Goal: Task Accomplishment & Management: Use online tool/utility

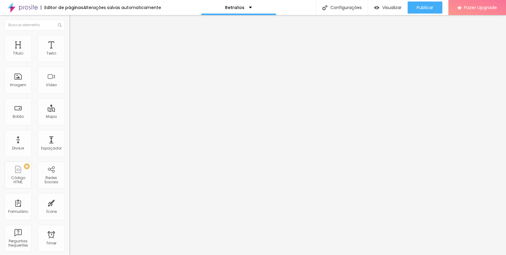
click at [69, 35] on img at bounding box center [71, 37] width 5 height 5
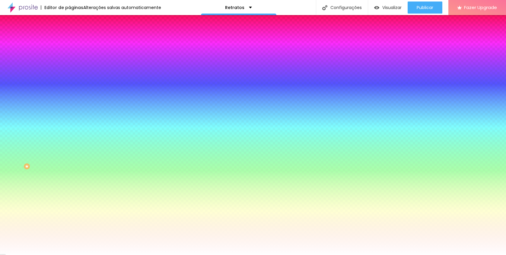
click at [69, 41] on li "Avançado" at bounding box center [103, 44] width 69 height 6
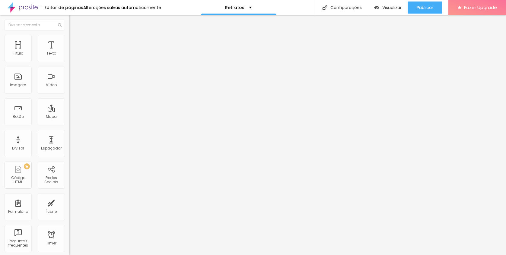
click at [69, 34] on img at bounding box center [71, 31] width 5 height 5
drag, startPoint x: 4, startPoint y: 19, endPoint x: 9, endPoint y: 20, distance: 4.9
click at [74, 20] on img "button" at bounding box center [76, 22] width 5 height 5
click at [69, 55] on span "Encaixotado" at bounding box center [81, 52] width 24 height 5
click at [69, 64] on span "Completo" at bounding box center [78, 61] width 18 height 5
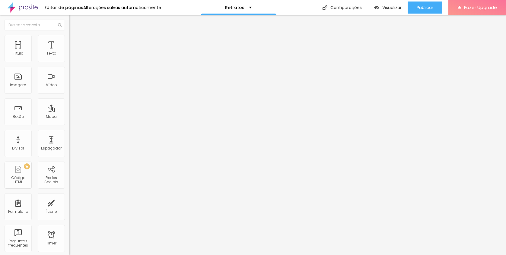
drag, startPoint x: 42, startPoint y: 113, endPoint x: 35, endPoint y: 86, distance: 28.2
click at [69, 113] on div "Editar Seção Conteúdo Estilo Avançado Modo Completo Encaixotado Completo" at bounding box center [103, 135] width 69 height 240
click at [69, 35] on img at bounding box center [71, 37] width 5 height 5
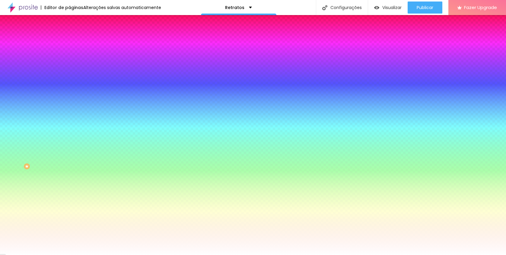
click at [69, 41] on img at bounding box center [71, 43] width 5 height 5
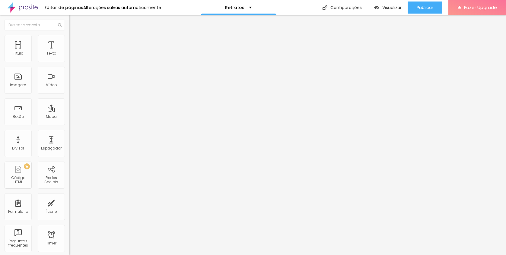
click at [69, 39] on li "Estilo" at bounding box center [103, 38] width 69 height 6
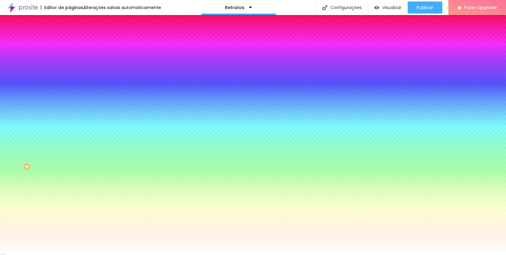
click at [75, 36] on span "Conteúdo" at bounding box center [84, 33] width 19 height 5
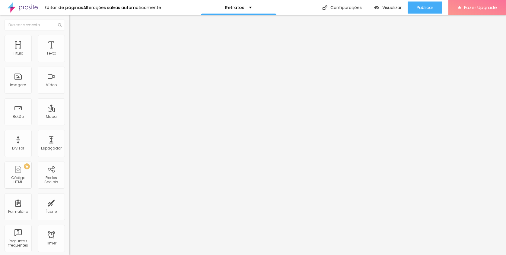
click at [74, 22] on img "button" at bounding box center [76, 22] width 5 height 5
click at [69, 52] on span "Adicionar imagem" at bounding box center [88, 49] width 39 height 5
drag, startPoint x: 455, startPoint y: 99, endPoint x: 278, endPoint y: 87, distance: 177.7
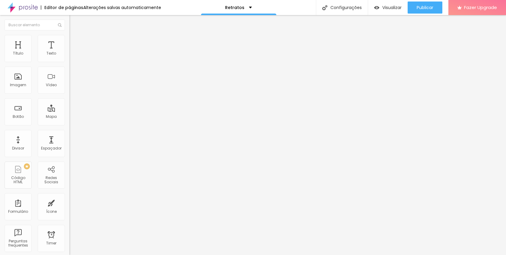
drag, startPoint x: 39, startPoint y: 39, endPoint x: 79, endPoint y: 72, distance: 51.7
click at [130, 255] on div "Subindo 20/20 arquivos" at bounding box center [253, 257] width 506 height 4
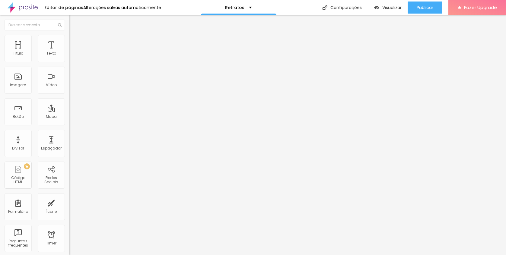
click at [127, 255] on div at bounding box center [253, 259] width 506 height 0
click at [69, 35] on li "Estilo" at bounding box center [103, 38] width 69 height 6
type input "95"
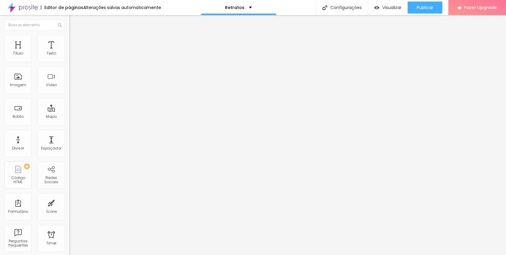
type input "95"
type input "90"
type input "85"
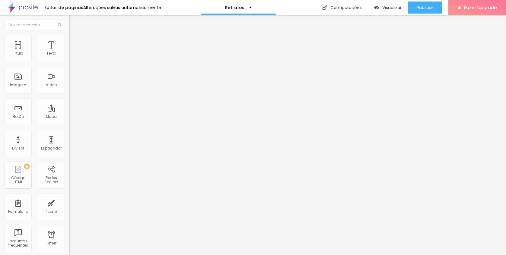
type input "75"
type input "70"
type input "65"
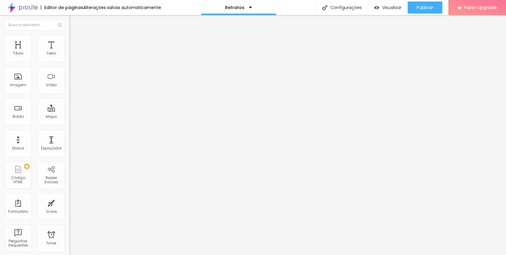
type input "65"
type input "60"
type input "55"
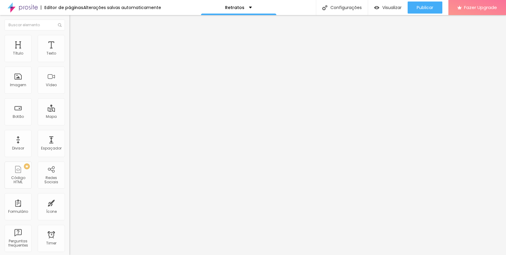
type input "50"
type input "45"
type input "40"
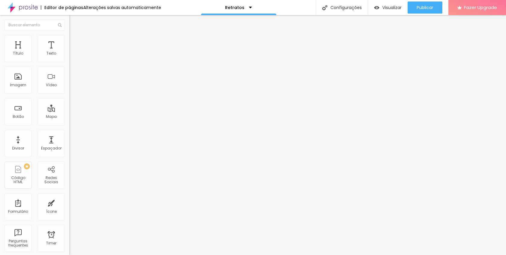
type input "40"
type input "35"
type input "30"
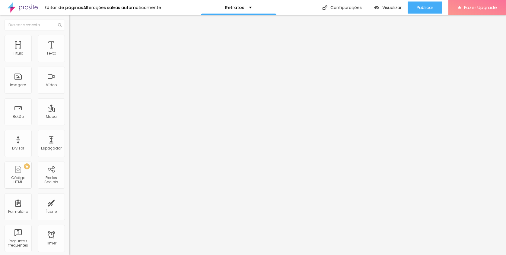
type input "25"
type input "20"
type input "15"
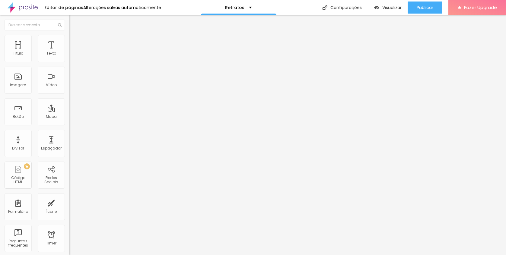
drag, startPoint x: 63, startPoint y: 64, endPoint x: 11, endPoint y: 64, distance: 52.2
type input "15"
click at [69, 62] on input "range" at bounding box center [88, 59] width 39 height 5
type input "20"
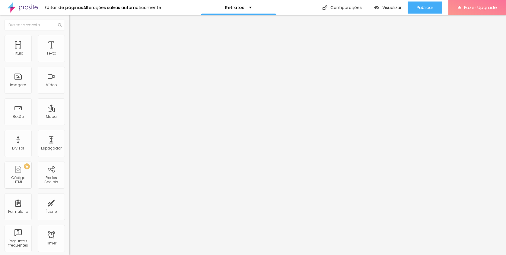
type input "25"
drag, startPoint x: 11, startPoint y: 64, endPoint x: 15, endPoint y: 64, distance: 4.2
type input "25"
click at [69, 62] on input "range" at bounding box center [88, 59] width 39 height 5
click at [69, 34] on li "Conteúdo" at bounding box center [103, 32] width 69 height 6
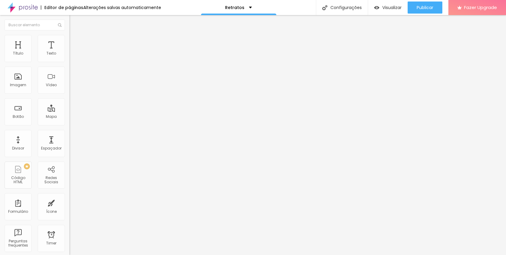
click at [69, 51] on div "Adicionar imagem" at bounding box center [103, 49] width 69 height 4
click at [69, 52] on span "Adicionar imagem" at bounding box center [88, 49] width 39 height 5
click at [69, 76] on img at bounding box center [71, 74] width 4 height 4
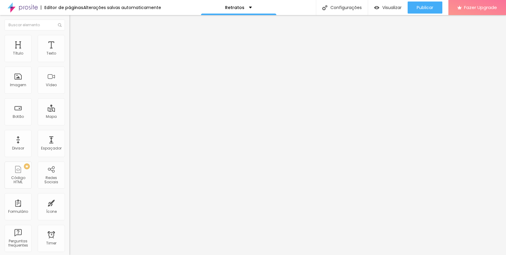
click at [69, 132] on div "Trocar imagem Descrição da imagem (Alt) Alinhamento Proporção Original Cinema 1…" at bounding box center [103, 92] width 69 height 91
click at [69, 95] on span "Original" at bounding box center [76, 91] width 14 height 5
click at [69, 39] on img at bounding box center [71, 37] width 5 height 5
type input "20"
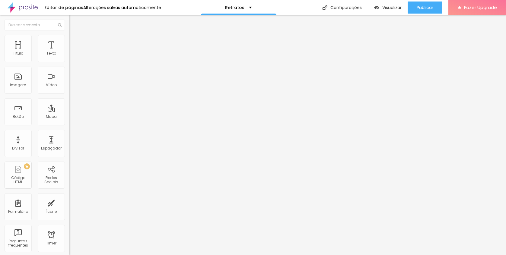
drag, startPoint x: 16, startPoint y: 63, endPoint x: 12, endPoint y: 63, distance: 3.3
type input "20"
click at [69, 62] on input "range" at bounding box center [88, 59] width 39 height 5
click at [69, 42] on ul "Conteúdo Estilo Avançado" at bounding box center [103, 38] width 69 height 18
click at [69, 40] on li "Estilo" at bounding box center [103, 38] width 69 height 6
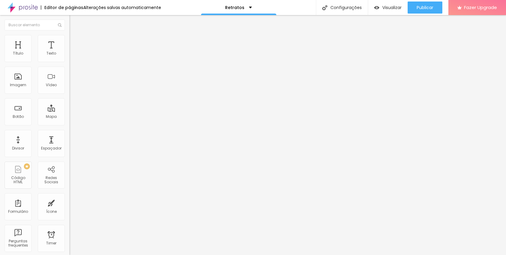
type input "95"
type input "90"
type input "85"
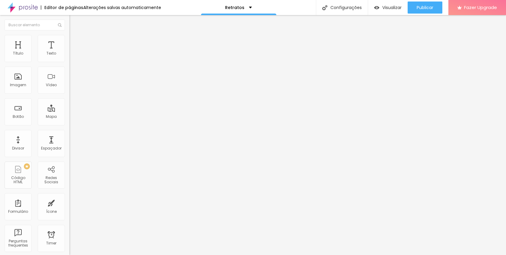
type input "85"
type input "80"
type input "75"
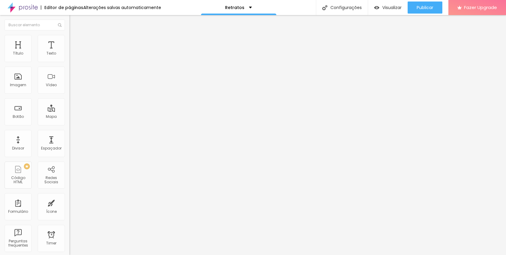
type input "70"
type input "65"
type input "60"
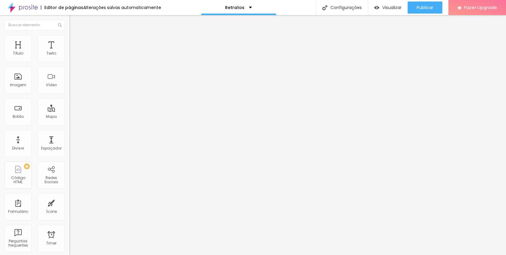
type input "60"
type input "55"
type input "50"
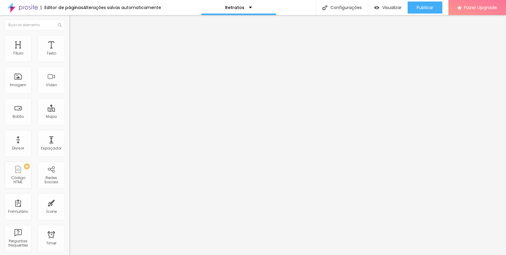
type input "45"
type input "40"
type input "35"
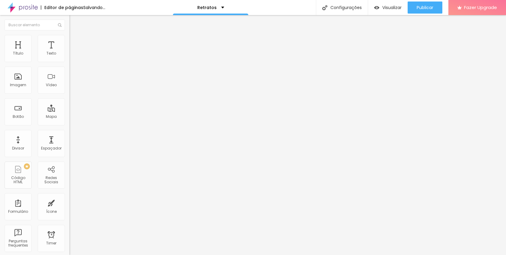
type input "35"
type input "30"
type input "25"
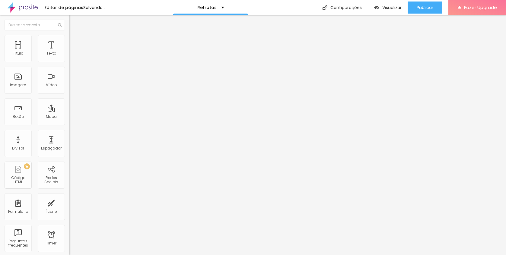
type input "20"
type input "15"
type input "10"
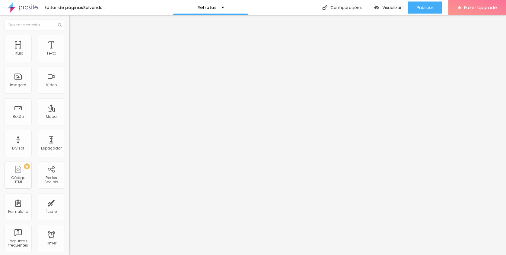
type input "10"
type input "15"
type input "20"
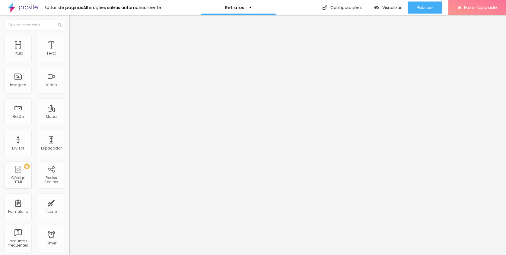
type input "25"
type input "30"
type input "35"
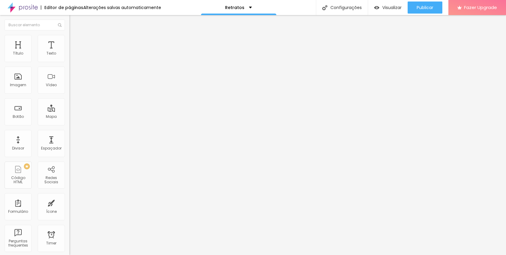
type input "35"
drag, startPoint x: 62, startPoint y: 64, endPoint x: 65, endPoint y: 136, distance: 72.0
click at [69, 62] on input "range" at bounding box center [88, 59] width 39 height 5
click at [69, 31] on ul "Conteúdo Estilo Avançado" at bounding box center [103, 38] width 69 height 18
click at [69, 41] on li "Avançado" at bounding box center [103, 44] width 69 height 6
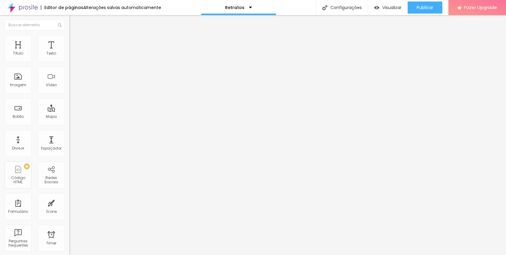
type input "4"
type input "2"
type input "0"
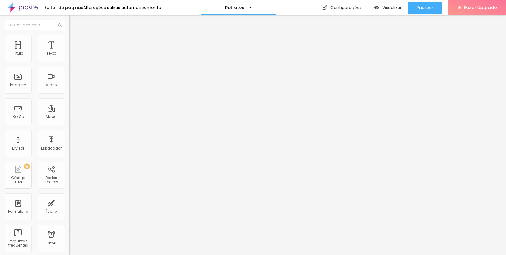
type input "0"
type input "2"
type input "3"
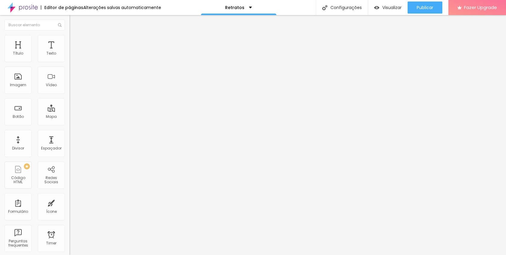
type input "5"
type input "6"
type input "7"
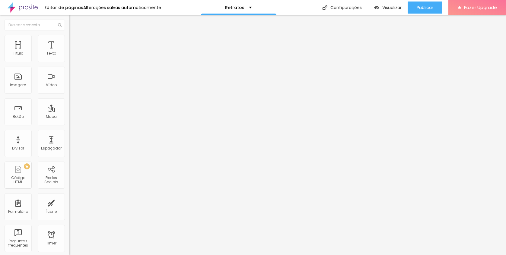
type input "7"
type input "8"
type input "9"
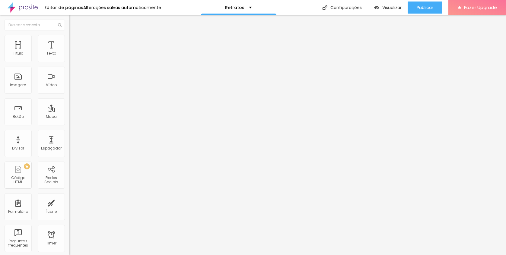
type input "10"
type input "11"
type input "12"
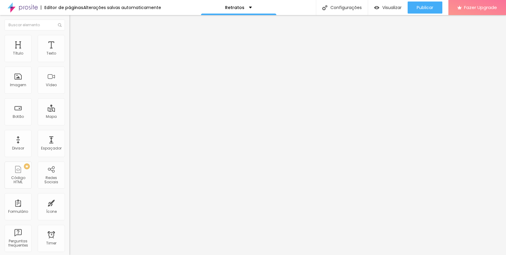
type input "12"
type input "13"
type input "12"
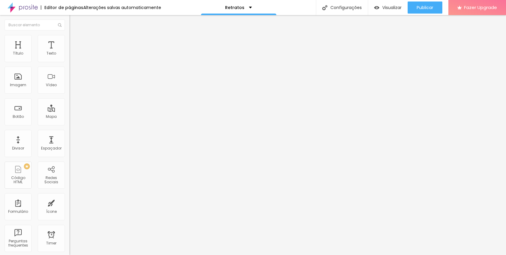
type input "11"
type input "9"
type input "8"
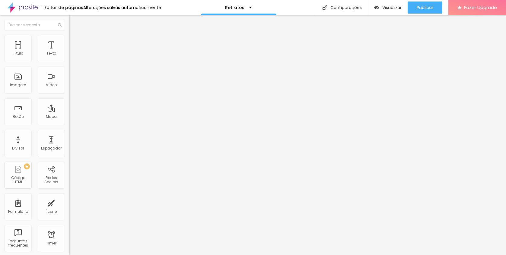
type input "8"
type input "7"
click at [69, 117] on input "range" at bounding box center [88, 119] width 39 height 5
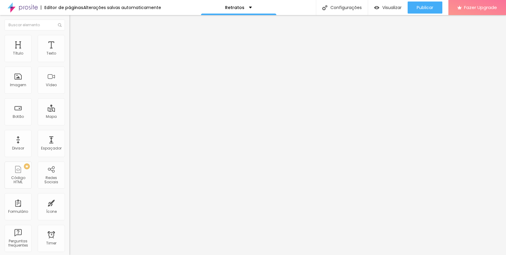
click at [69, 35] on li "Conteúdo" at bounding box center [103, 32] width 69 height 6
click at [74, 23] on img "button" at bounding box center [76, 22] width 5 height 5
click at [75, 42] on span "Estilo" at bounding box center [79, 39] width 9 height 5
type input "40"
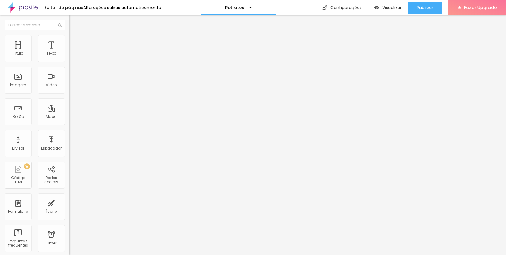
type input "45"
type input "50"
type input "55"
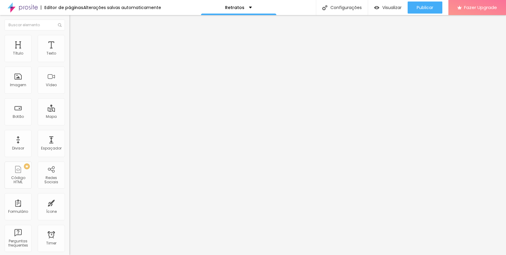
type input "55"
type input "60"
type input "65"
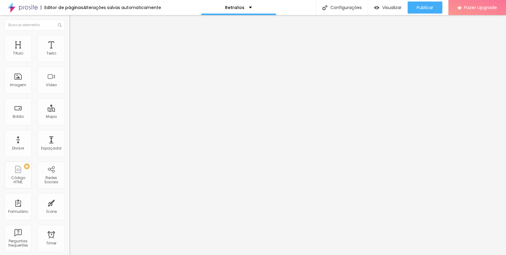
type input "70"
type input "75"
type input "80"
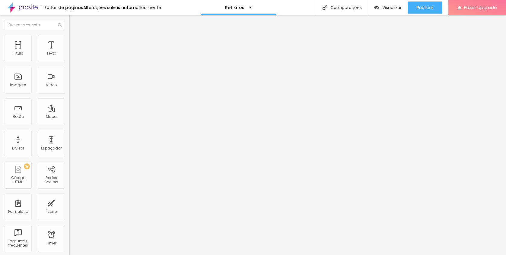
type input "80"
type input "85"
type input "90"
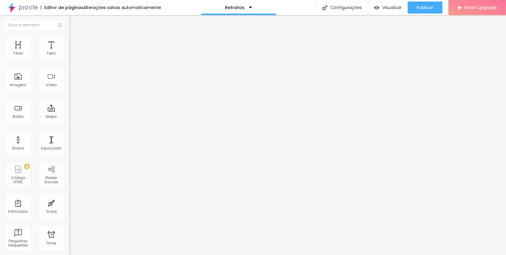
type input "95"
type input "100"
drag, startPoint x: 23, startPoint y: 64, endPoint x: 63, endPoint y: 66, distance: 40.2
type input "100"
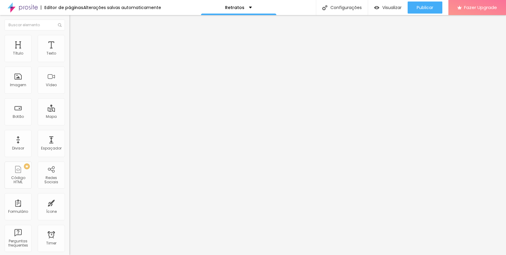
click at [69, 62] on input "range" at bounding box center [88, 59] width 39 height 5
click at [69, 39] on li "Estilo" at bounding box center [103, 38] width 69 height 6
type input "25"
type input "30"
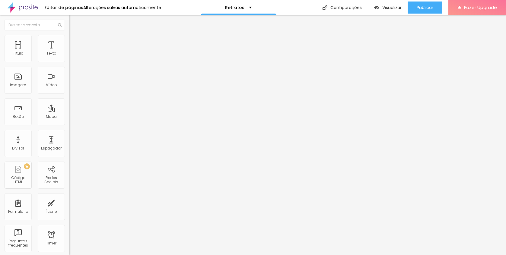
type input "30"
type input "35"
type input "40"
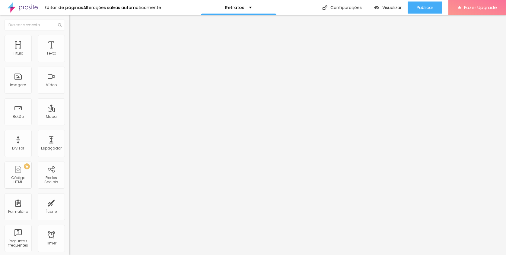
type input "35"
type input "30"
type input "35"
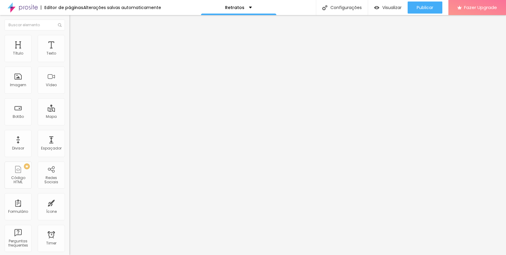
type input "35"
type input "40"
type input "45"
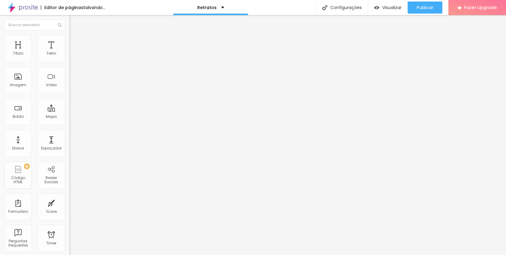
type input "50"
drag, startPoint x: 14, startPoint y: 64, endPoint x: 31, endPoint y: 65, distance: 17.8
click at [69, 62] on input "range" at bounding box center [88, 59] width 39 height 5
click at [69, 52] on span "Adicionar imagem" at bounding box center [88, 49] width 39 height 5
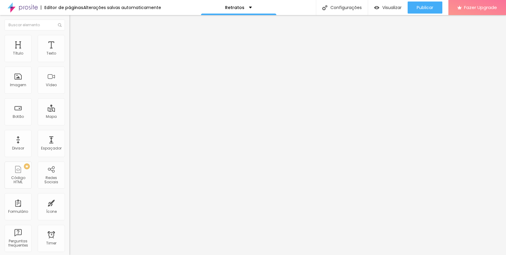
click at [69, 39] on ul "Conteúdo Estilo Avançado" at bounding box center [103, 38] width 69 height 18
click at [75, 40] on span "Estilo" at bounding box center [79, 39] width 9 height 5
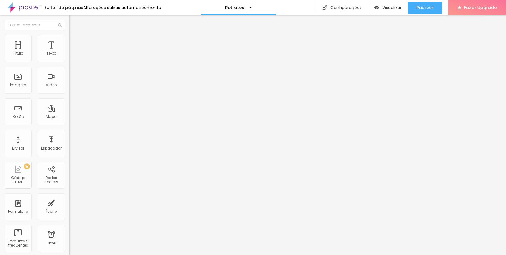
type input "35"
type input "30"
type input "35"
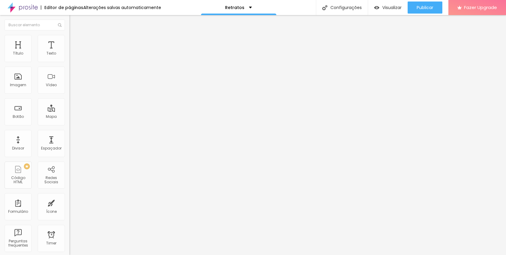
type input "35"
type input "40"
type input "45"
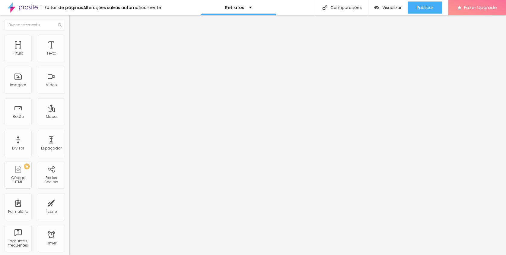
type input "50"
drag, startPoint x: 21, startPoint y: 64, endPoint x: 30, endPoint y: 64, distance: 8.8
click at [69, 62] on input "range" at bounding box center [88, 59] width 39 height 5
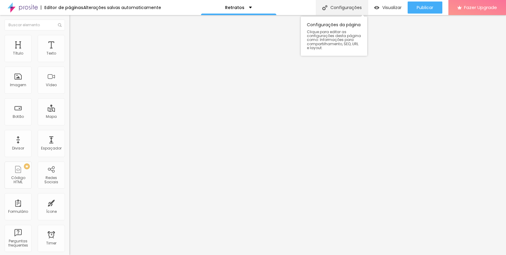
click at [351, 4] on div "Configurações" at bounding box center [342, 7] width 52 height 15
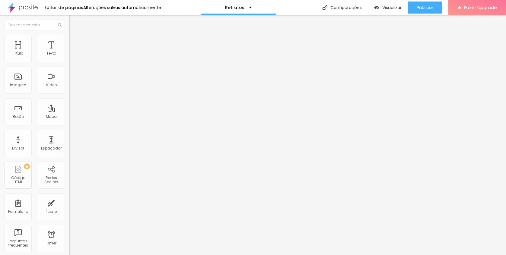
click at [38, 22] on input "text" at bounding box center [35, 25] width 60 height 11
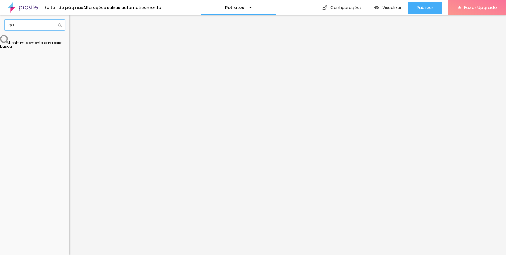
type input "g"
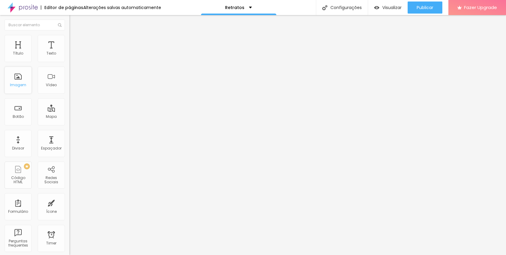
click at [16, 81] on div "Imagem" at bounding box center [18, 80] width 27 height 27
click at [18, 81] on div "Imagem" at bounding box center [18, 80] width 27 height 27
click at [69, 41] on li "Avançado" at bounding box center [103, 44] width 69 height 6
click at [69, 37] on li "Estilo" at bounding box center [103, 38] width 69 height 6
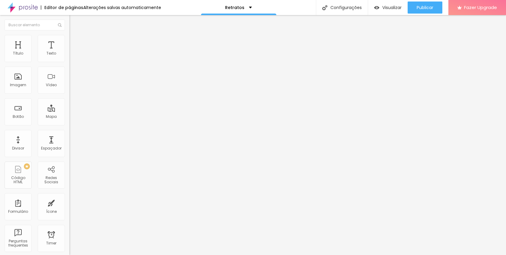
type input "55"
type input "50"
type input "45"
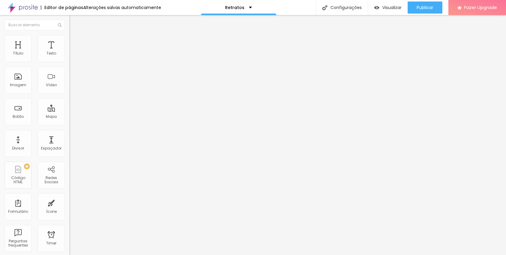
type input "45"
type input "40"
type input "35"
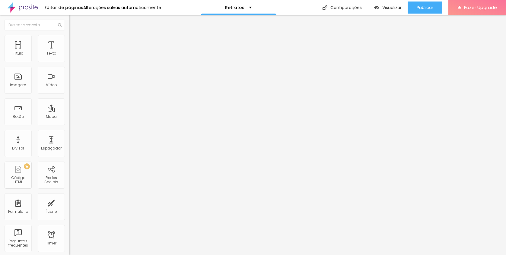
type input "30"
drag, startPoint x: 35, startPoint y: 65, endPoint x: 18, endPoint y: 64, distance: 16.6
type input "30"
click at [69, 62] on input "range" at bounding box center [88, 59] width 39 height 5
click at [69, 35] on li "Conteúdo" at bounding box center [103, 32] width 69 height 6
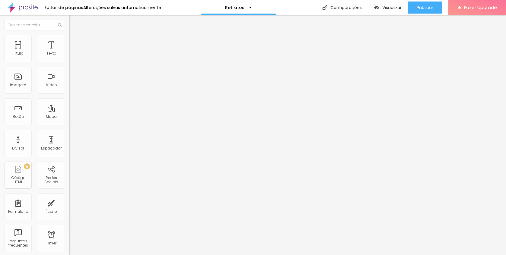
click at [55, 5] on div "Editor de páginas" at bounding box center [62, 7] width 43 height 4
click at [19, 5] on img at bounding box center [23, 7] width 30 height 15
type input "94"
type input "93"
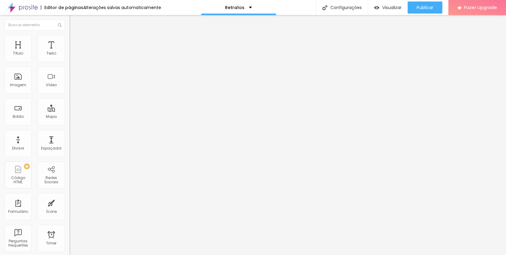
type input "93"
type input "92"
type input "91"
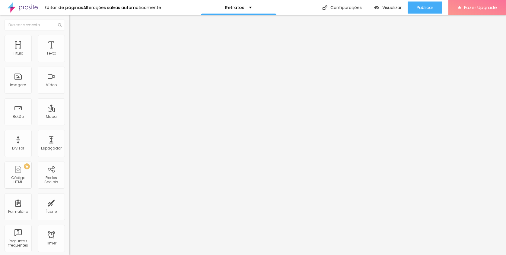
type input "90"
type input "88"
type input "87"
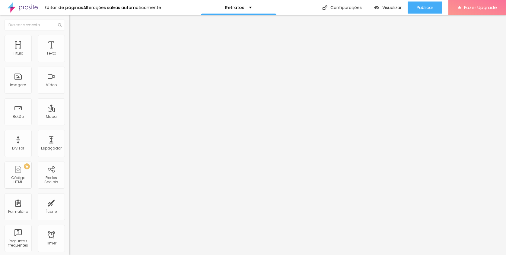
type input "87"
type input "86"
type input "85"
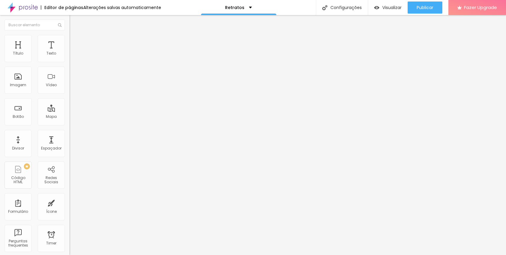
type input "84"
type input "83"
type input "82"
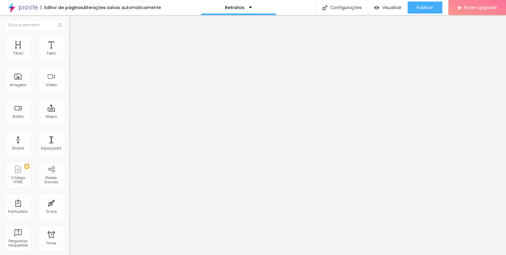
type input "82"
type input "81"
type input "80"
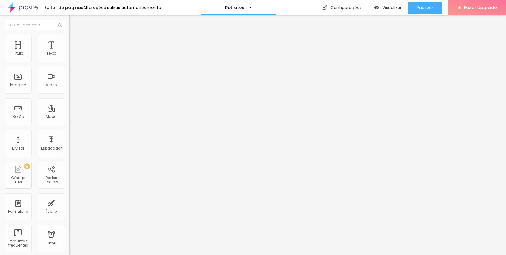
type input "79"
type input "78"
type input "77"
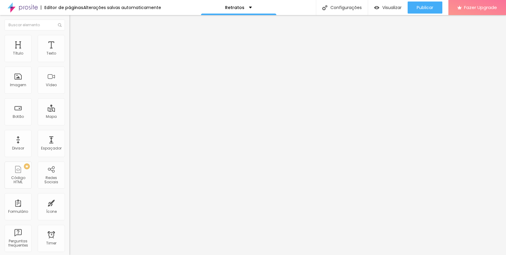
type input "77"
type input "76"
type input "75"
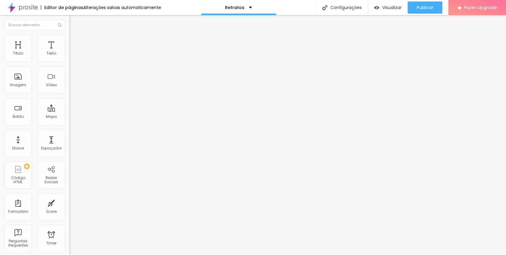
type input "74"
type input "73"
type input "72"
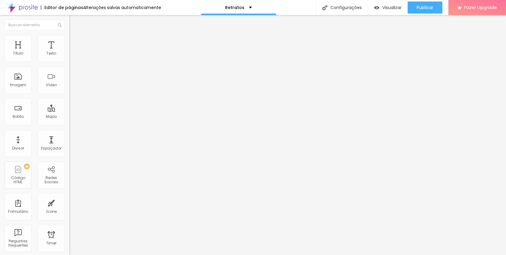
type input "72"
type input "70"
type input "68"
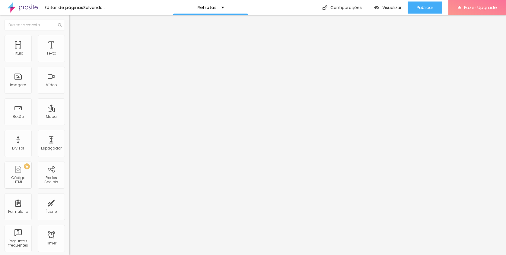
type input "67"
type input "66"
type input "65"
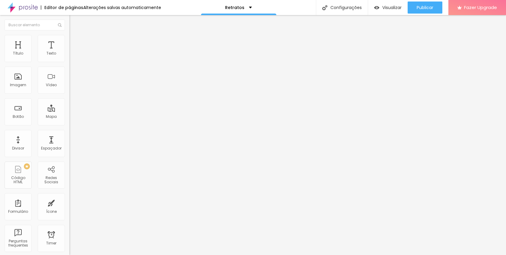
type input "65"
type input "64"
drag, startPoint x: 47, startPoint y: 126, endPoint x: 35, endPoint y: 125, distance: 12.1
type input "64"
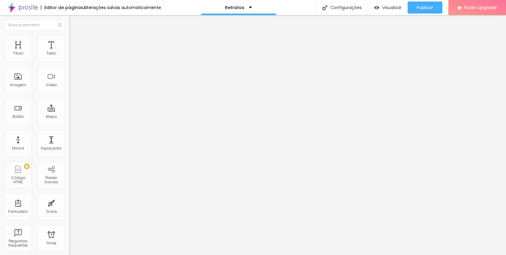
click at [69, 143] on input "range" at bounding box center [88, 145] width 39 height 5
click at [69, 38] on li "Estilo" at bounding box center [103, 38] width 69 height 6
click at [69, 32] on ul "Conteúdo Estilo Avançado" at bounding box center [103, 38] width 69 height 18
click at [69, 35] on img at bounding box center [71, 37] width 5 height 5
click at [69, 35] on li "Conteúdo" at bounding box center [103, 32] width 69 height 6
